Goal: Task Accomplishment & Management: Use online tool/utility

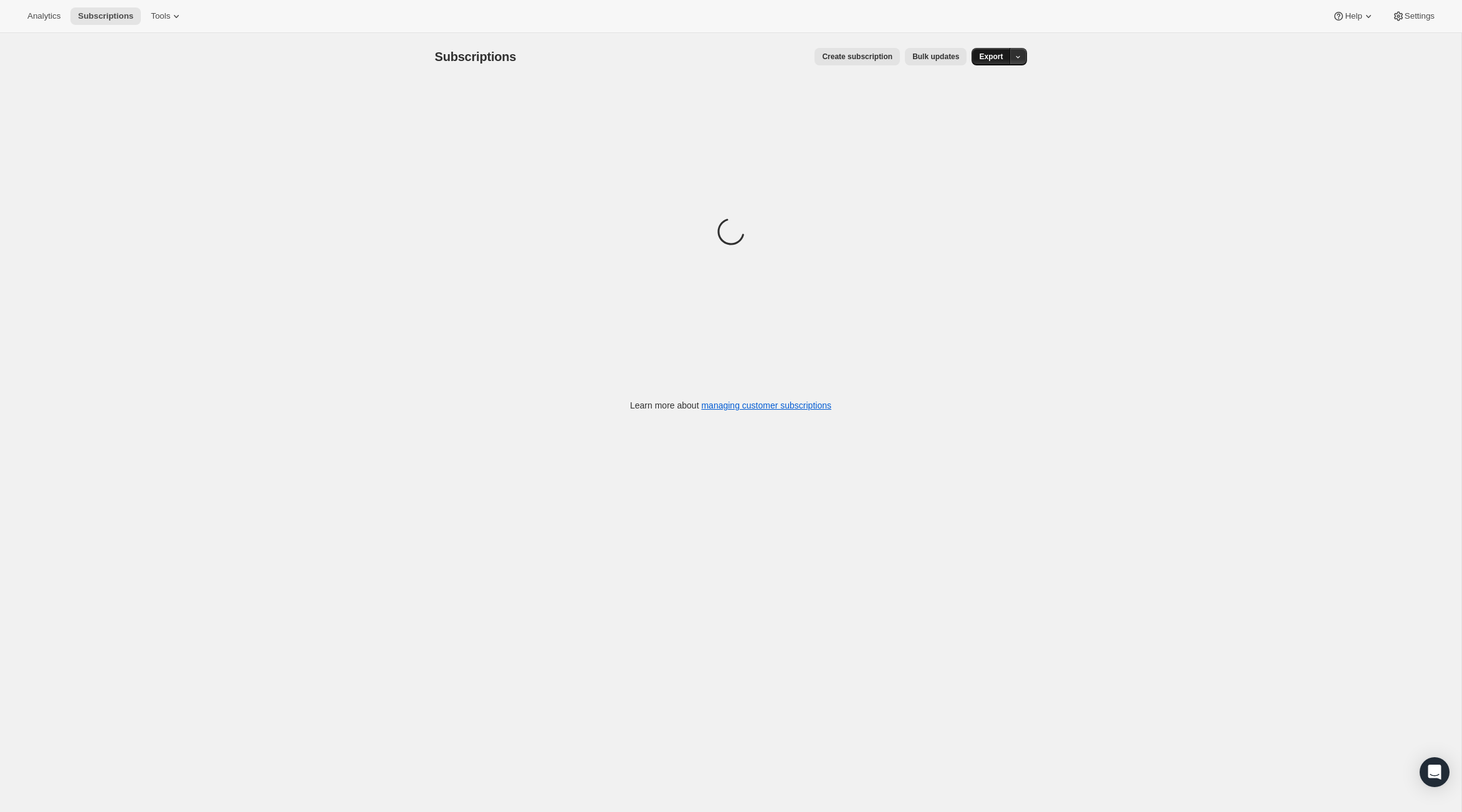
click at [1003, 62] on span "Export" at bounding box center [991, 57] width 24 height 10
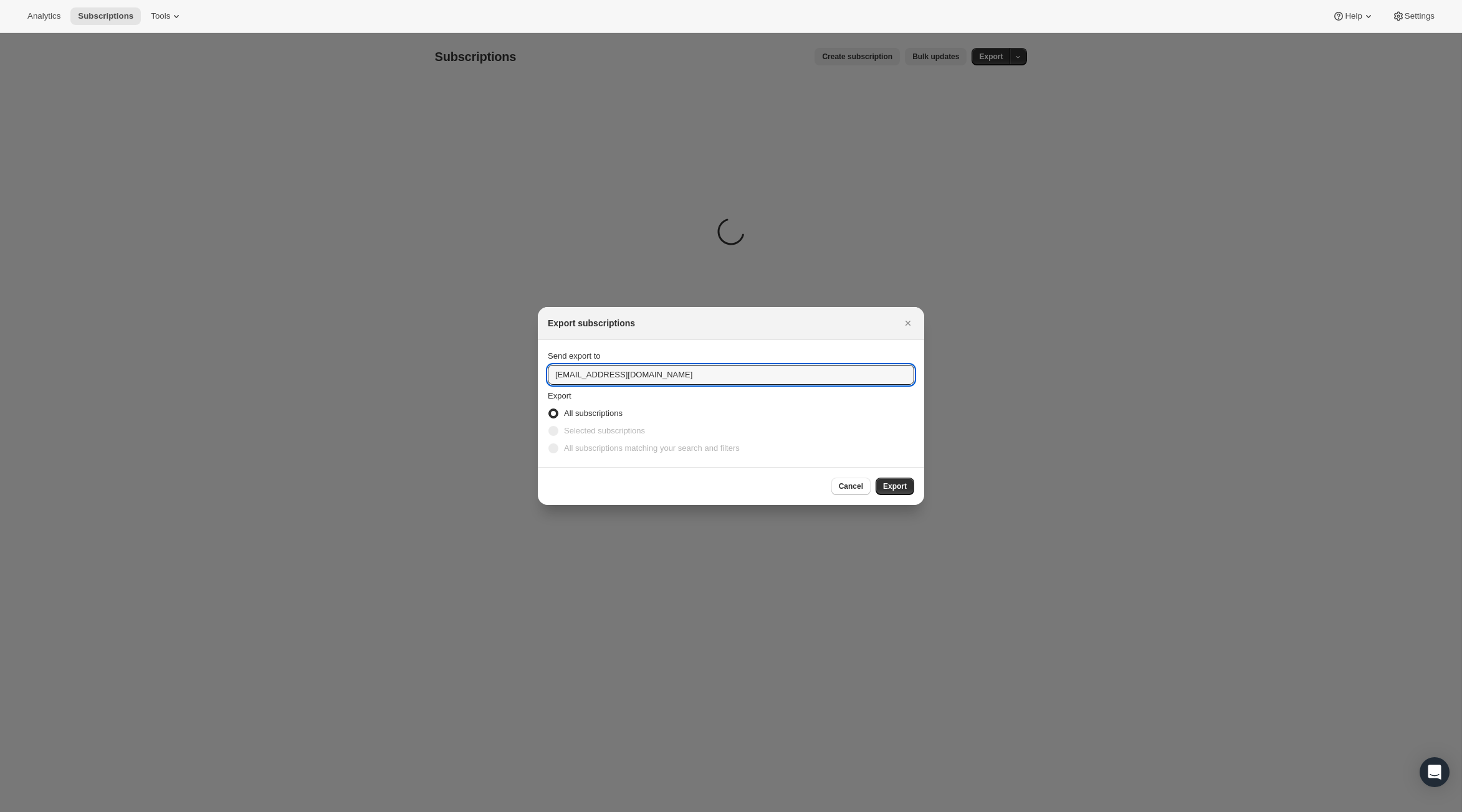
drag, startPoint x: 560, startPoint y: 375, endPoint x: 511, endPoint y: 380, distance: 49.3
click at [564, 380] on input "hello@fielddoctor.co.uk" at bounding box center [731, 375] width 366 height 20
drag, startPoint x: 562, startPoint y: 376, endPoint x: 529, endPoint y: 376, distance: 33.0
click at [548, 376] on input "hello@fielddoctor.co.uk" at bounding box center [731, 375] width 366 height 20
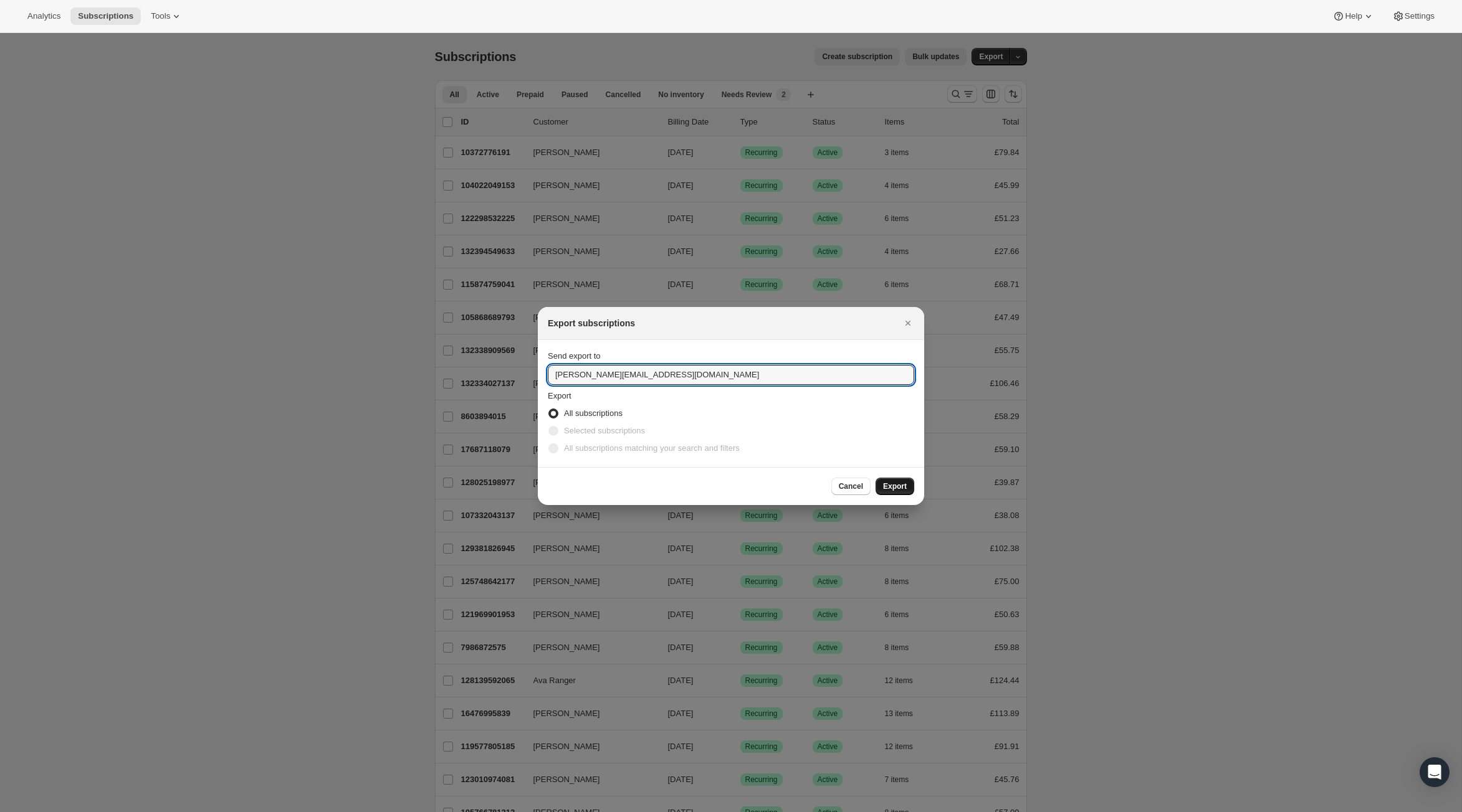
type input "alex@fielddoctor.co.uk"
click at [914, 488] on button "Export" at bounding box center [895, 486] width 38 height 17
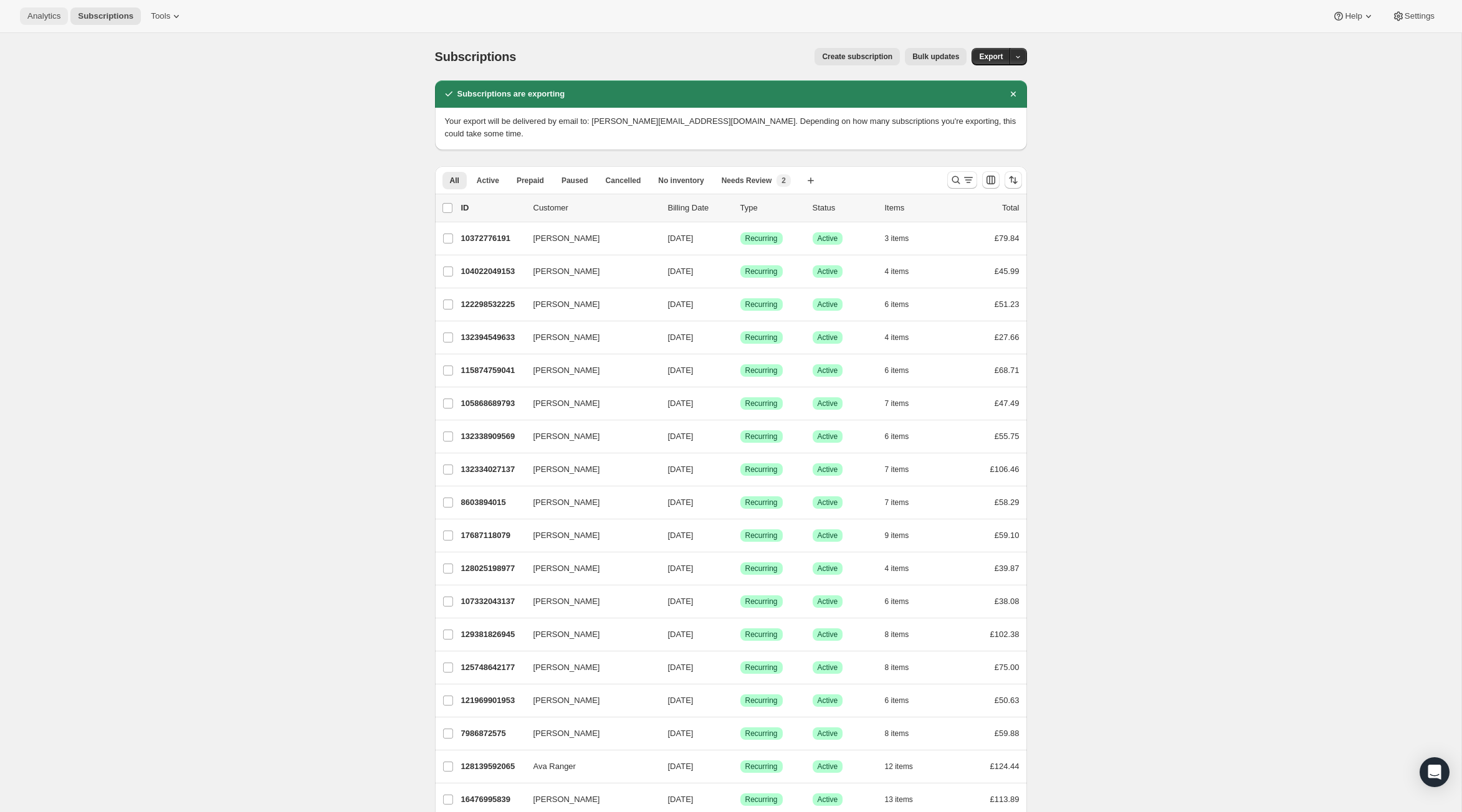
click at [57, 19] on span "Analytics" at bounding box center [44, 15] width 33 height 10
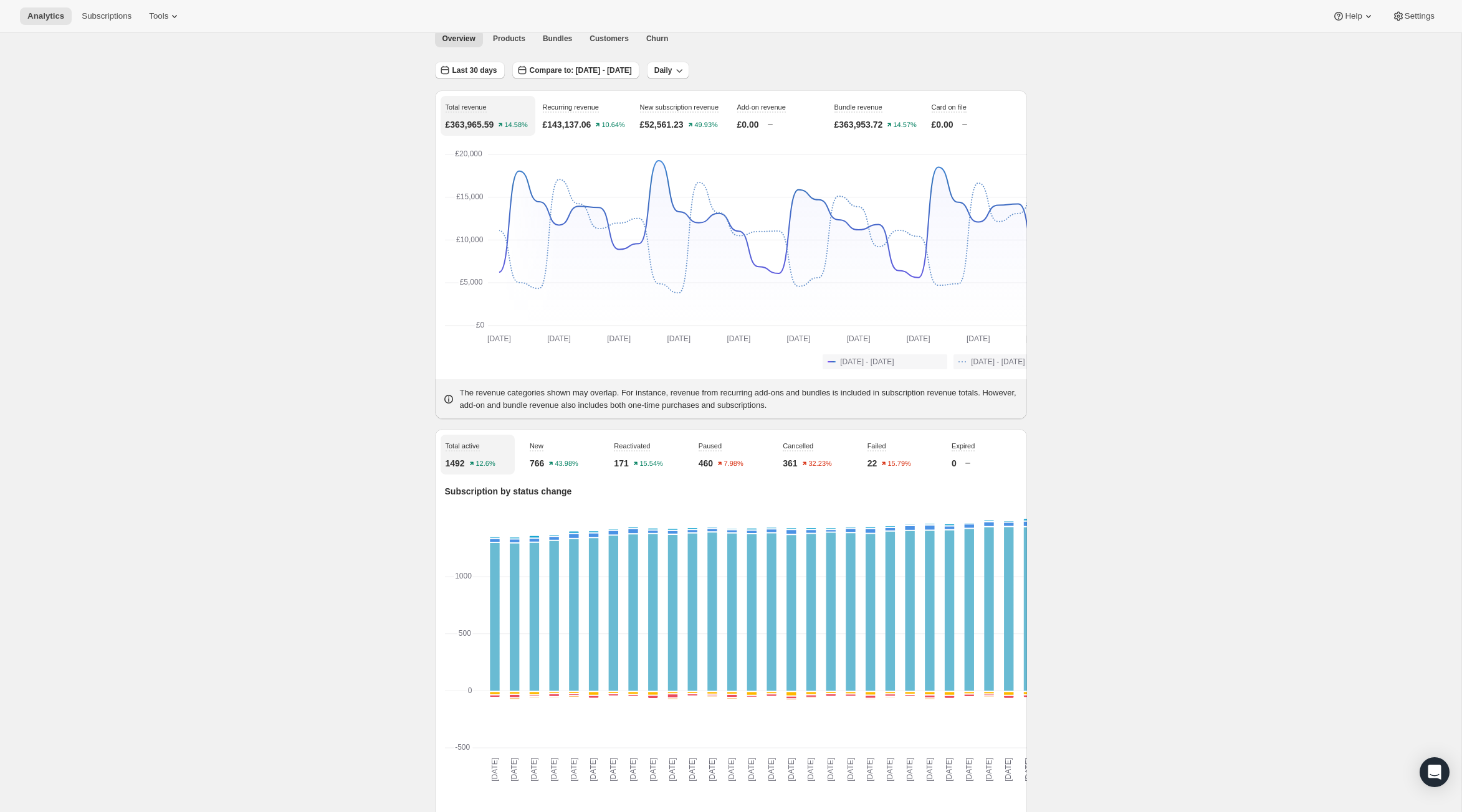
scroll to position [65, 0]
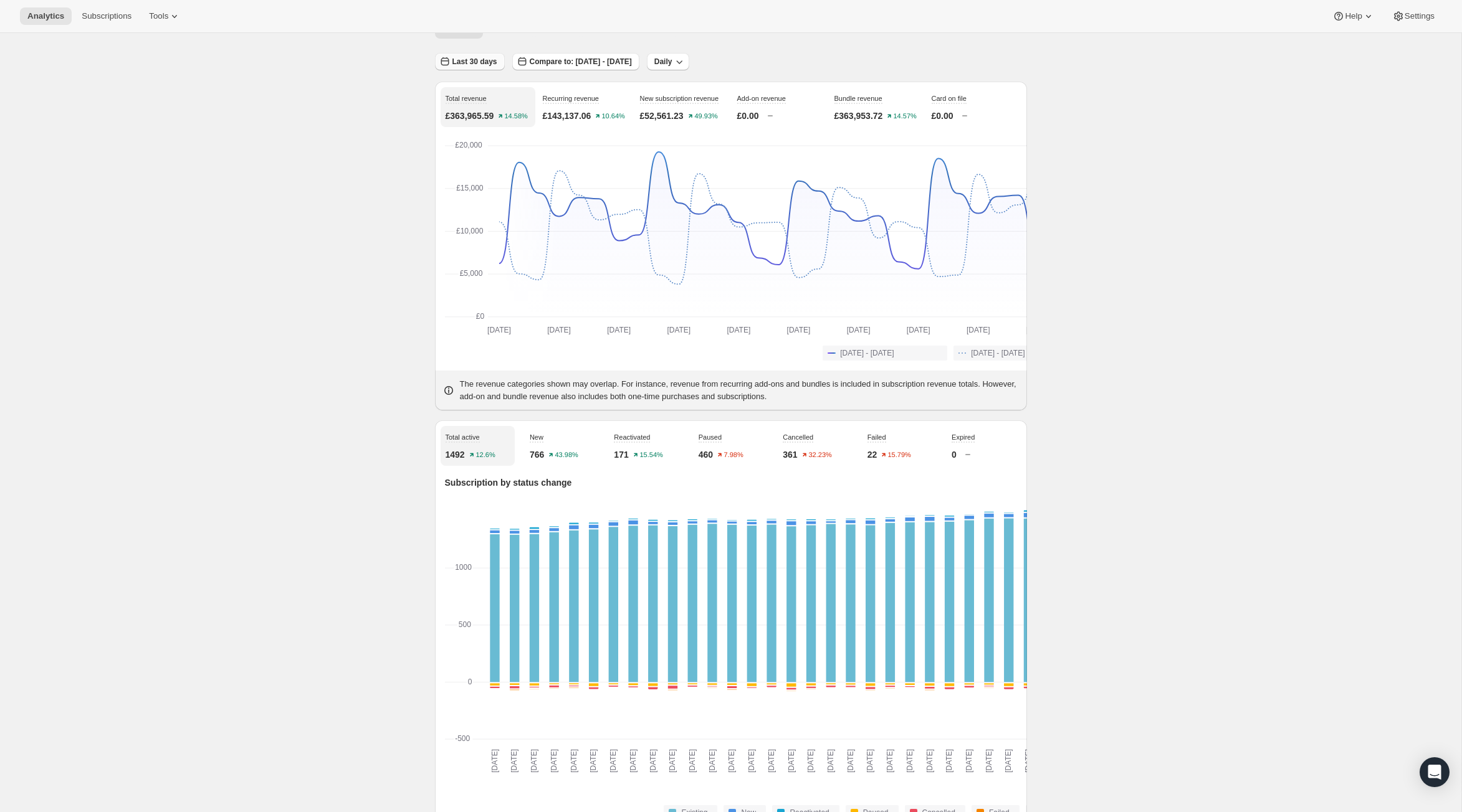
click at [438, 68] on icon "button" at bounding box center [445, 62] width 13 height 13
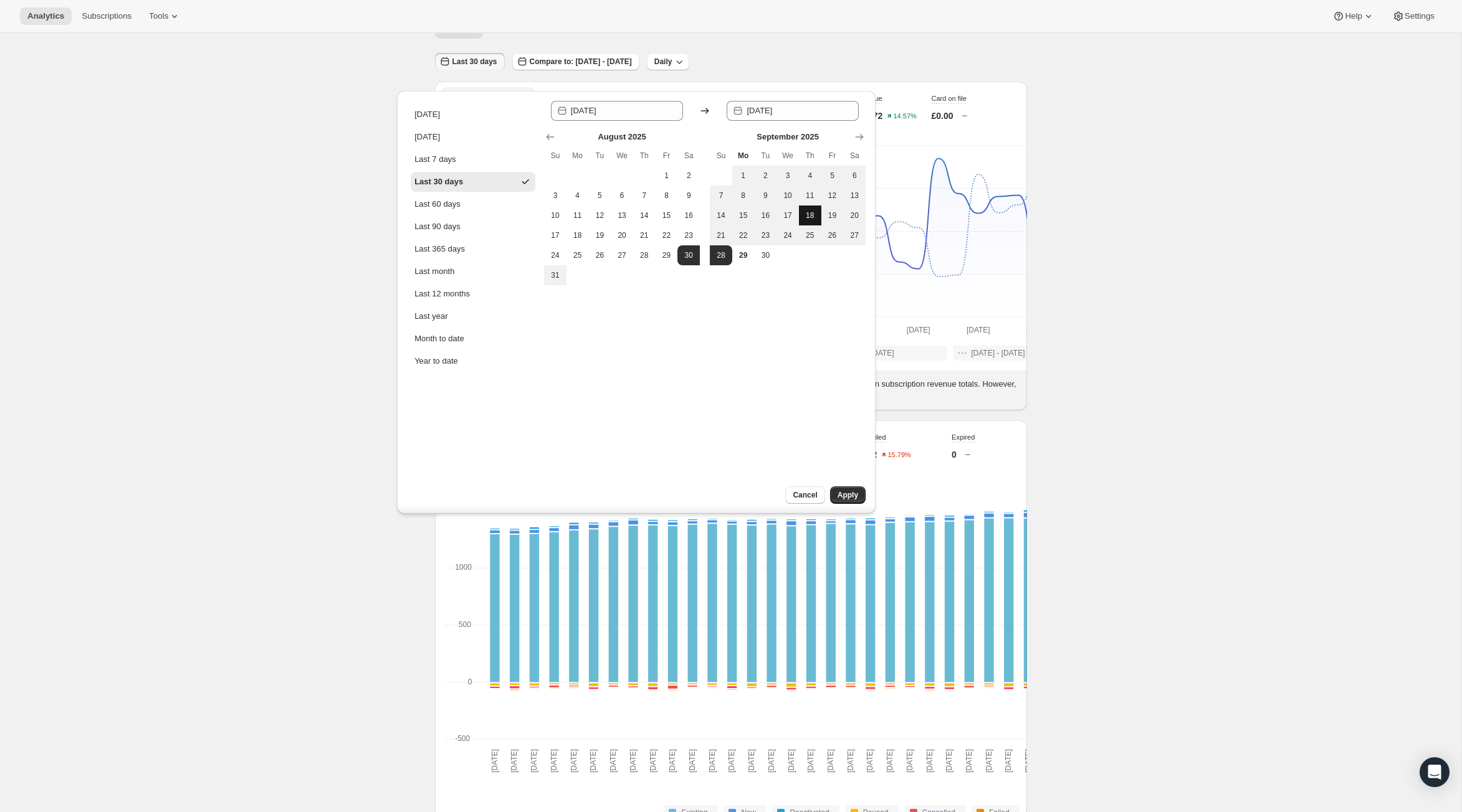
click at [804, 221] on span "18" at bounding box center [810, 215] width 13 height 10
type input "2025-09-18"
click at [737, 261] on span "29" at bounding box center [744, 255] width 13 height 10
click at [804, 221] on span "18" at bounding box center [810, 215] width 13 height 10
click at [715, 261] on span "28" at bounding box center [721, 255] width 13 height 10
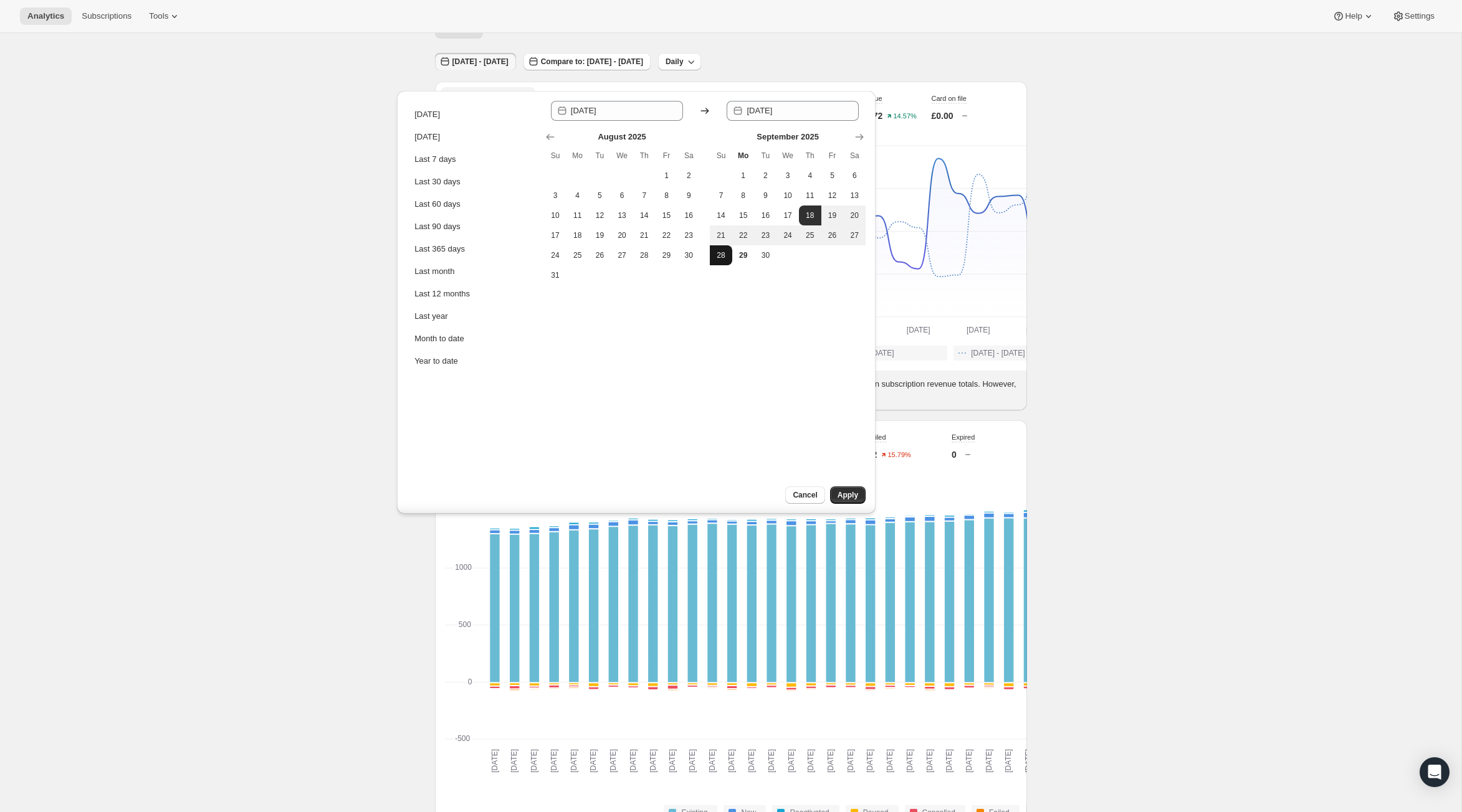
type input "2025-09-28"
click at [842, 493] on span "Apply" at bounding box center [848, 495] width 21 height 10
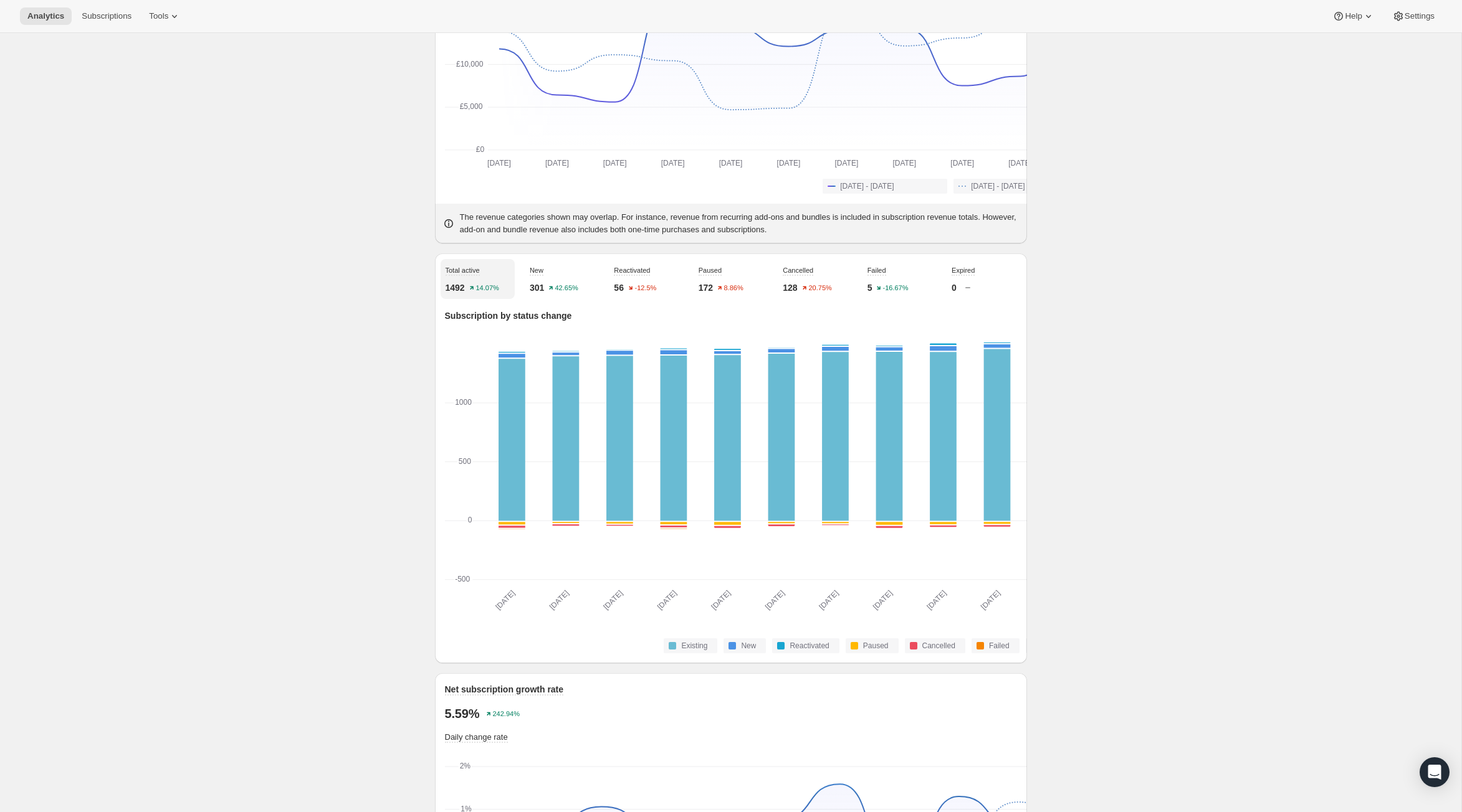
scroll to position [233, 0]
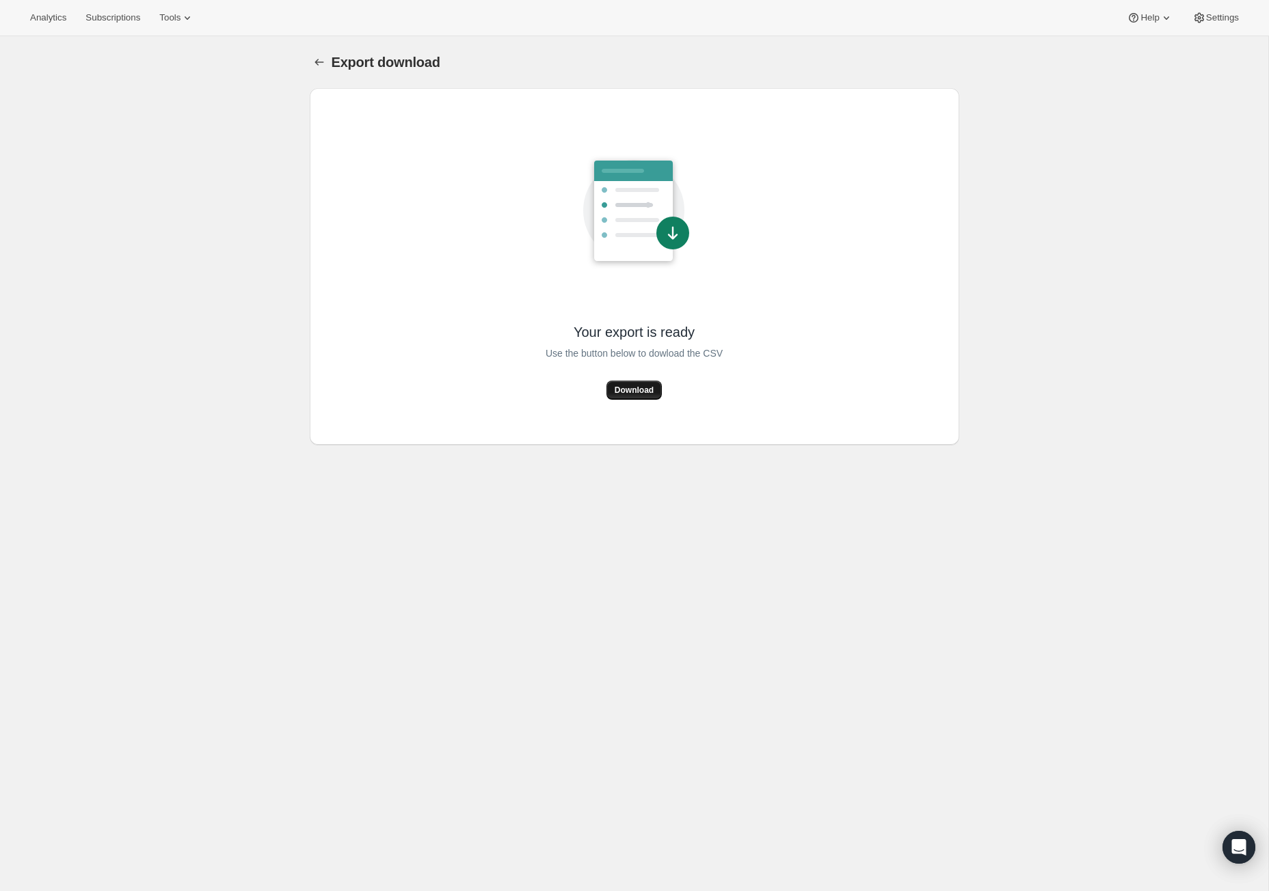
click at [630, 396] on span "Download" at bounding box center [634, 390] width 39 height 11
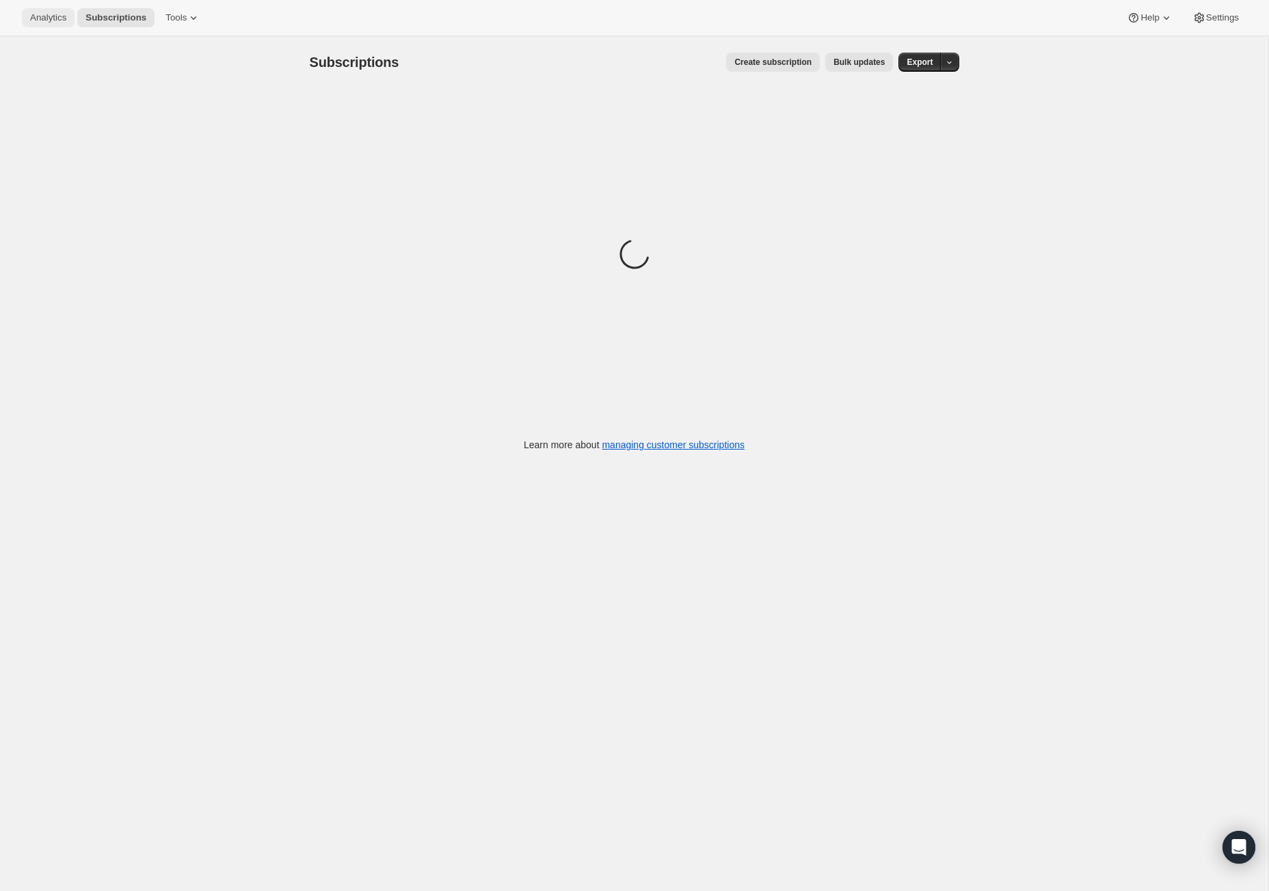
click at [45, 23] on span "Analytics" at bounding box center [48, 17] width 36 height 11
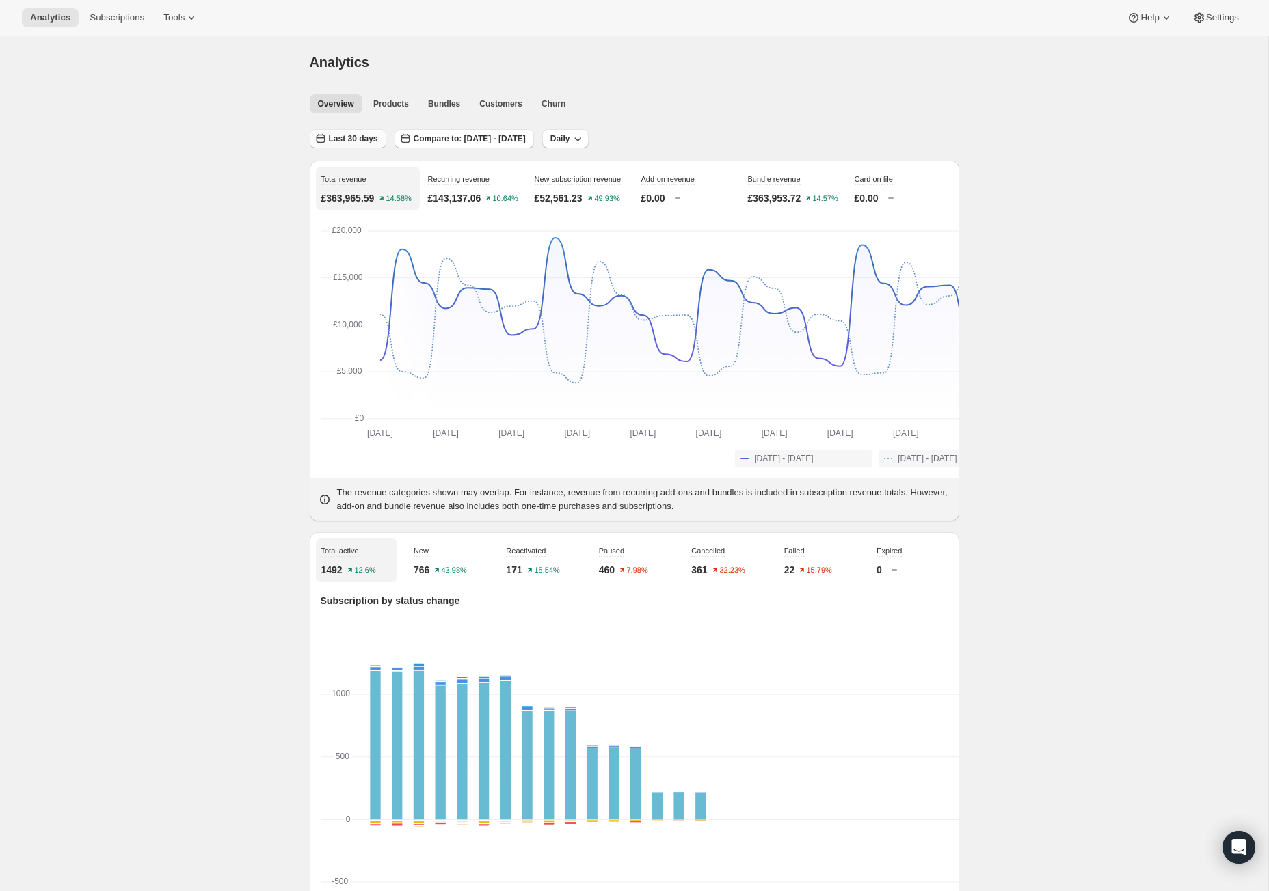
click at [329, 144] on span "Last 30 days" at bounding box center [353, 138] width 49 height 11
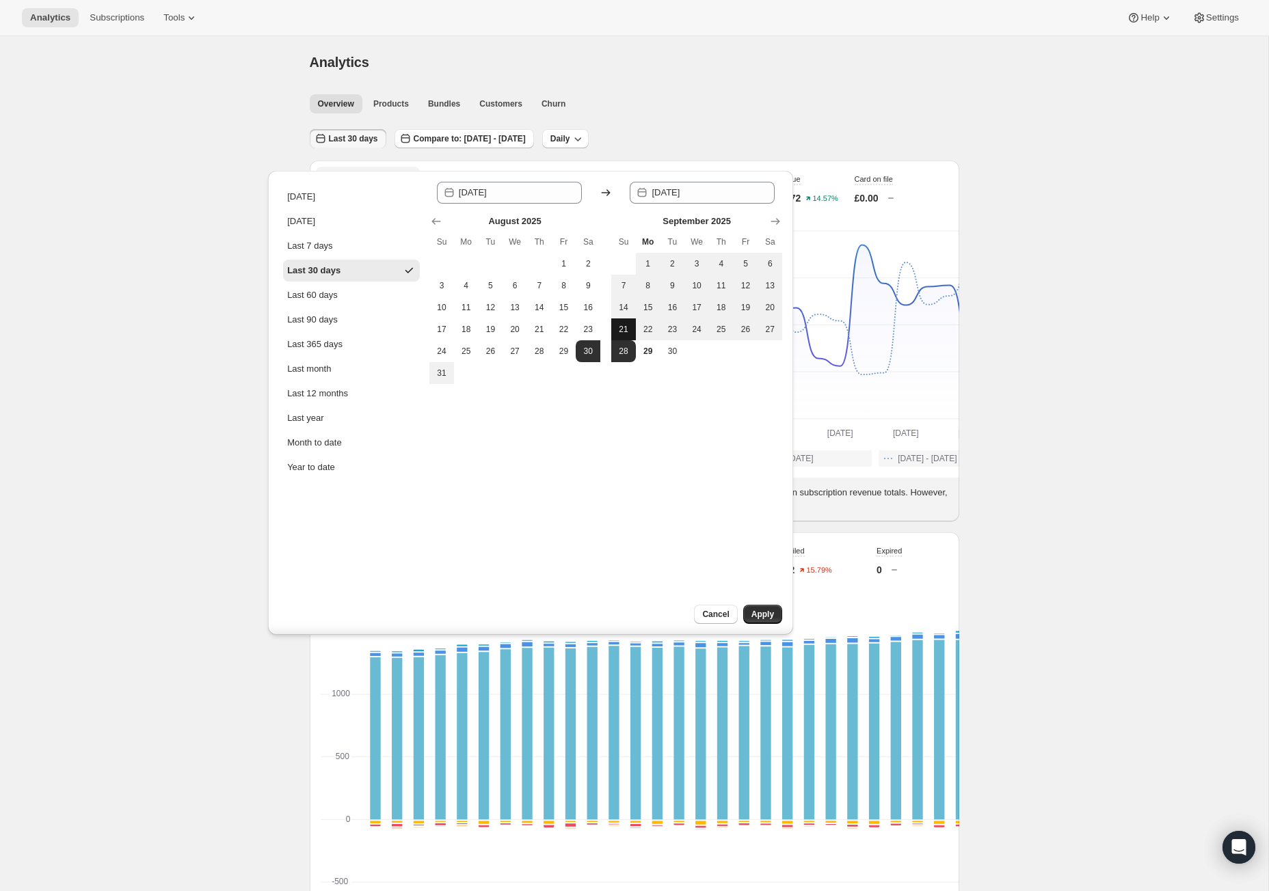
click at [617, 335] on span "21" at bounding box center [624, 329] width 14 height 11
type input "2025-09-21"
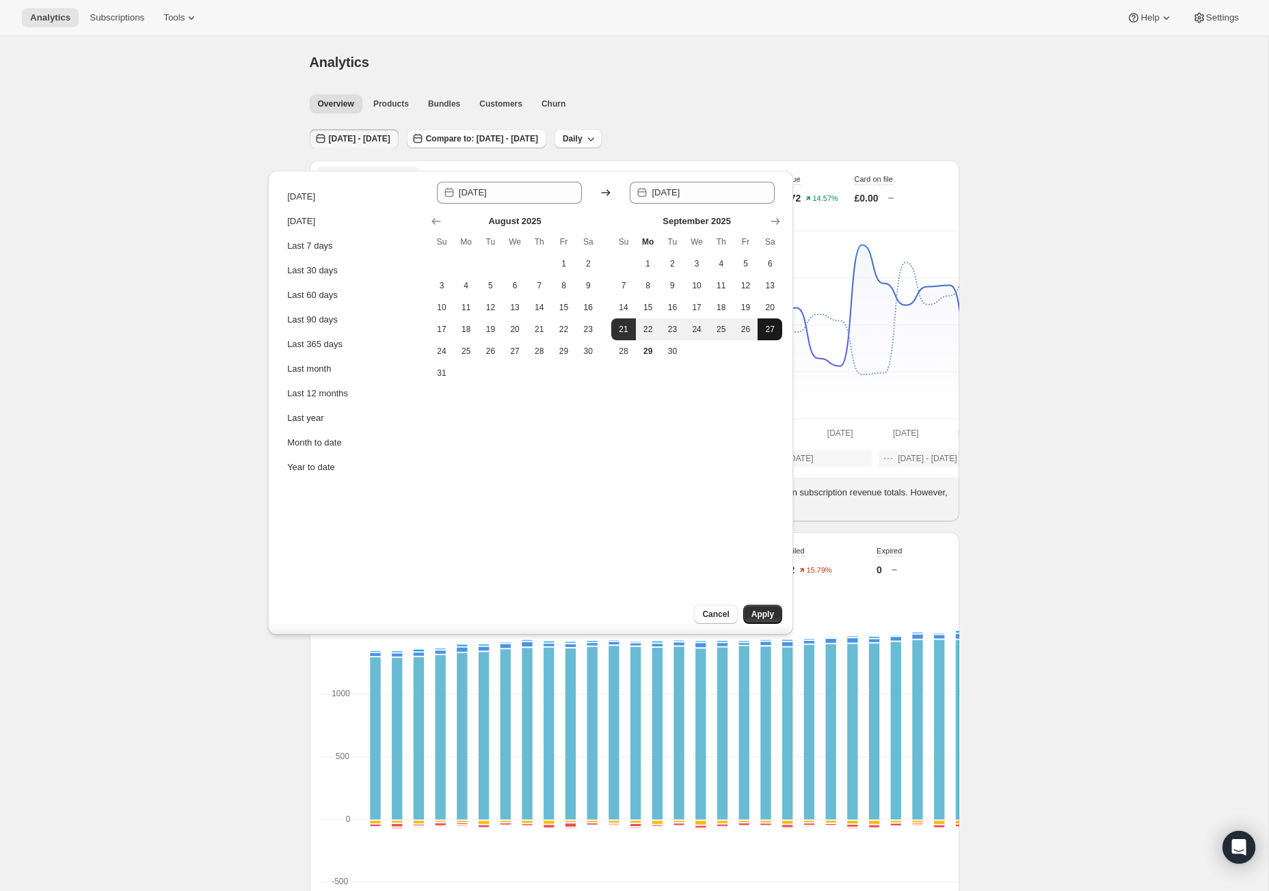
click at [763, 335] on span "27" at bounding box center [770, 329] width 14 height 11
type input "2025-09-27"
click at [771, 621] on button "Apply" at bounding box center [762, 614] width 39 height 19
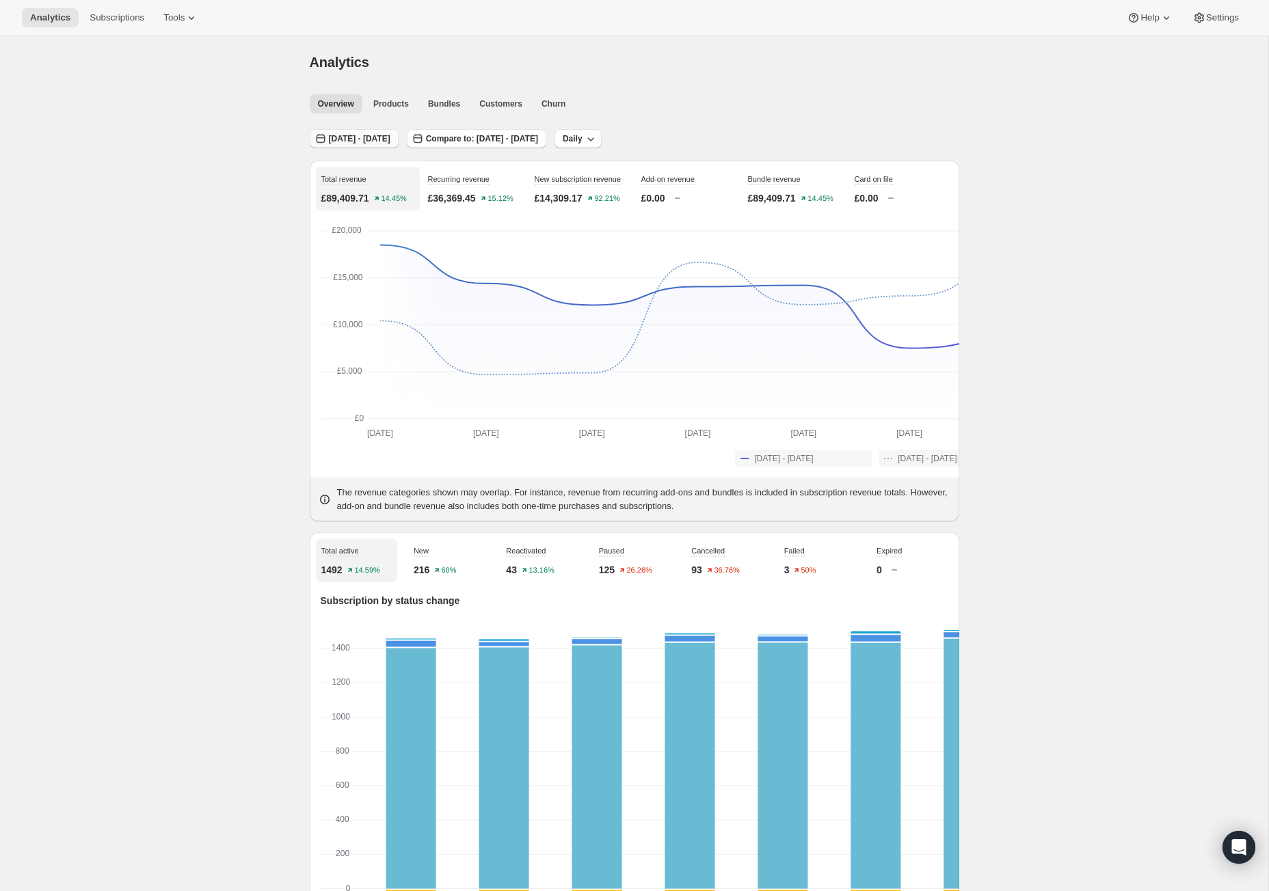
click at [329, 144] on span "Sep 21, 2025 - Sep 27, 2025" at bounding box center [360, 138] width 62 height 11
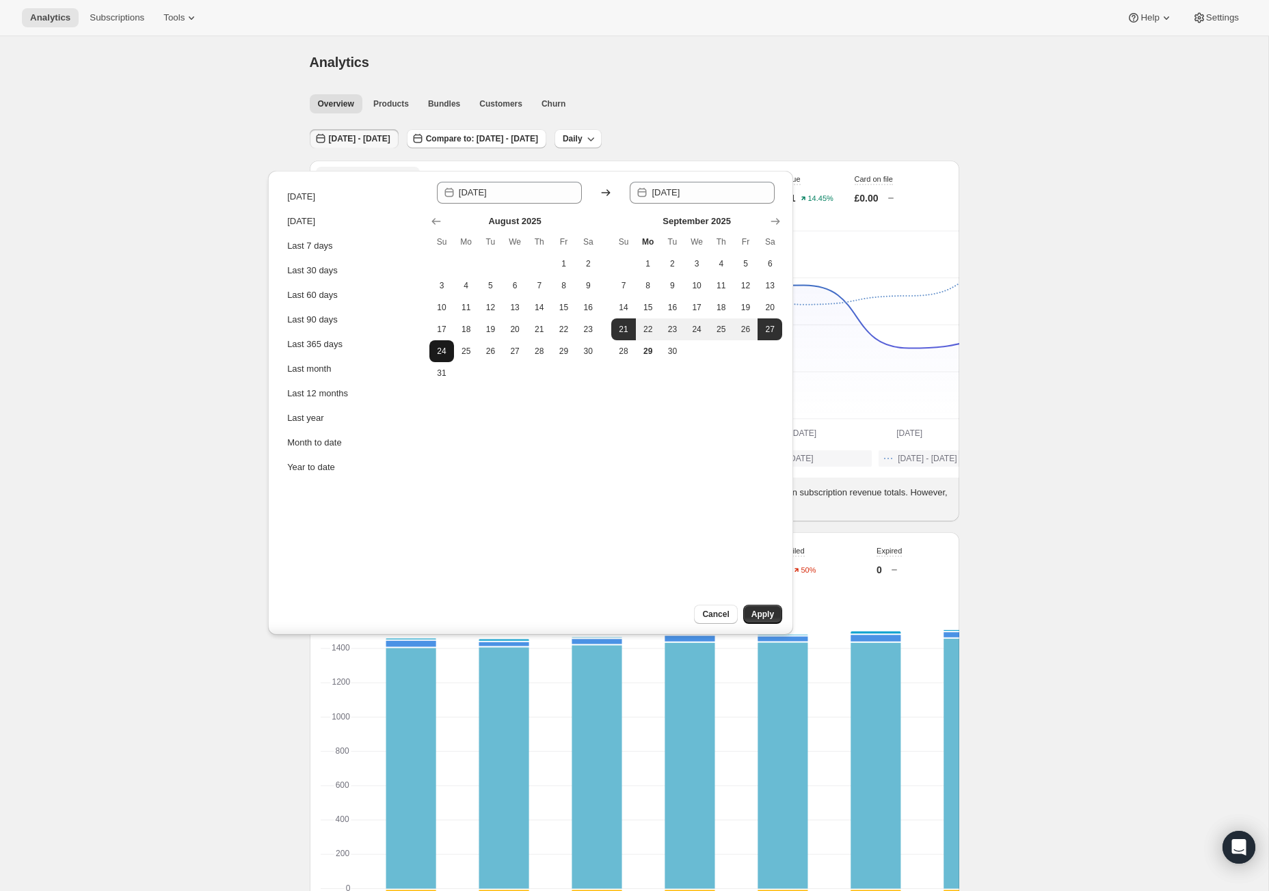
click at [448, 357] on span "24" at bounding box center [442, 351] width 14 height 11
type input "2025-08-24"
click at [763, 335] on span "27" at bounding box center [770, 329] width 14 height 11
type input "2025-09-27"
click at [770, 609] on span "Apply" at bounding box center [762, 614] width 23 height 11
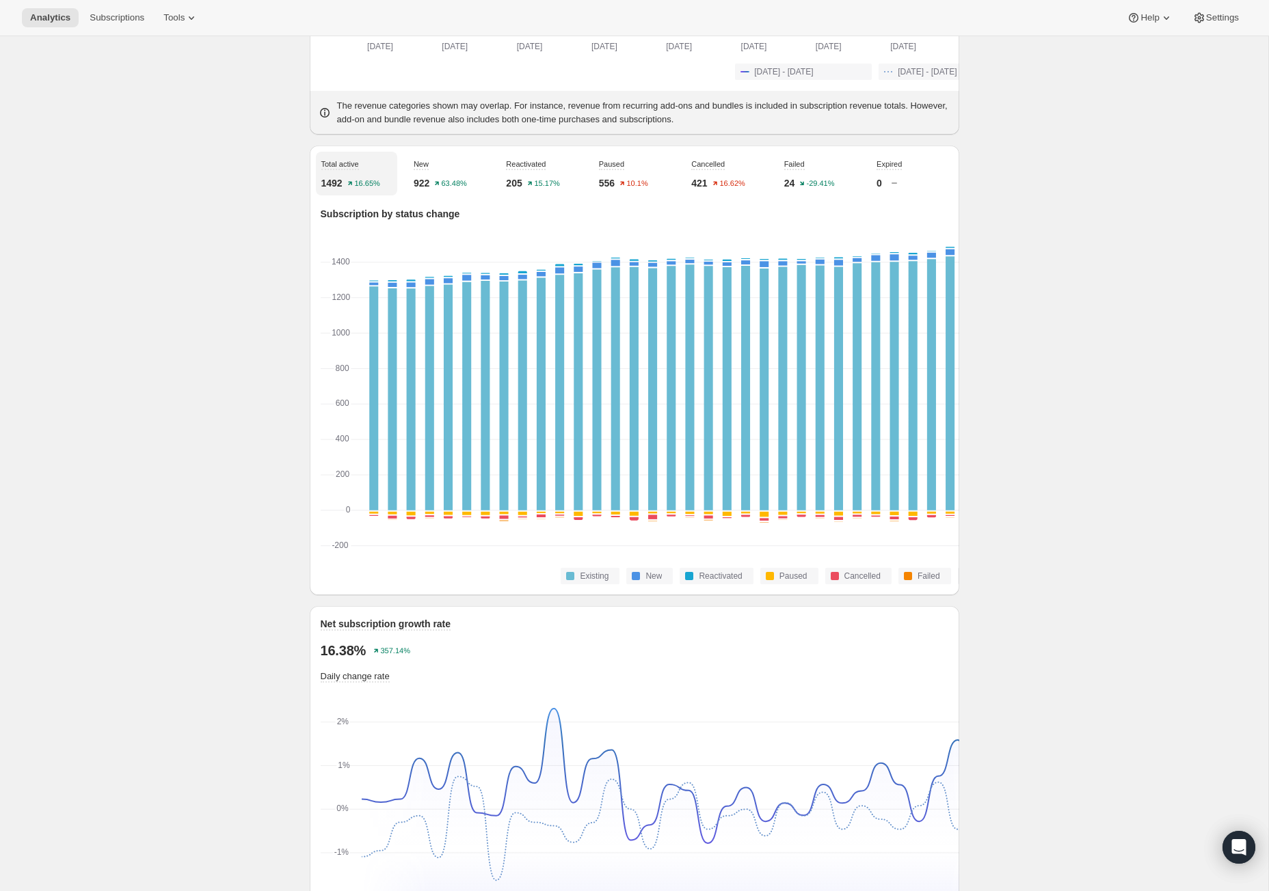
scroll to position [388, 0]
